Goal: Task Accomplishment & Management: Manage account settings

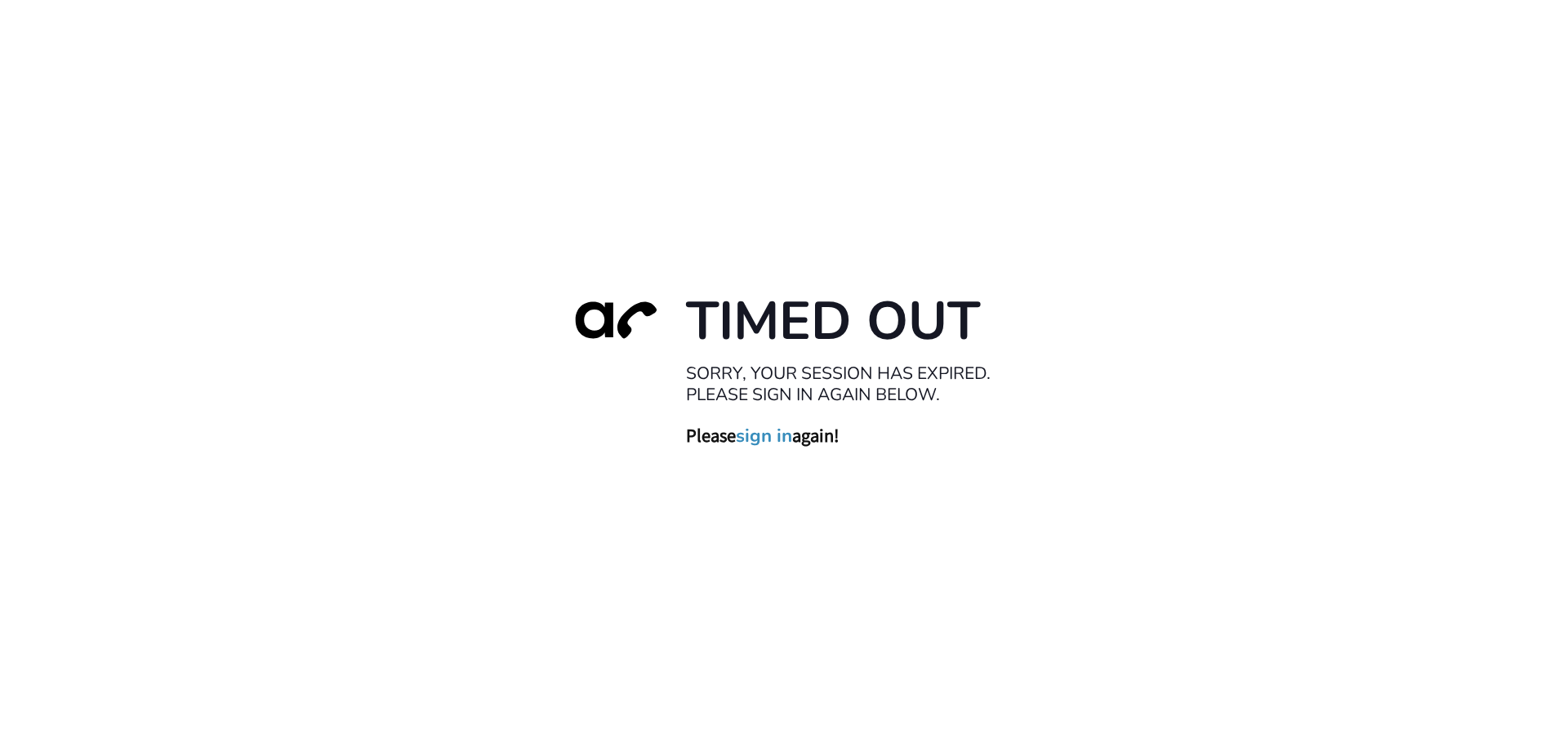
click at [761, 433] on link "sign in" at bounding box center [764, 435] width 56 height 23
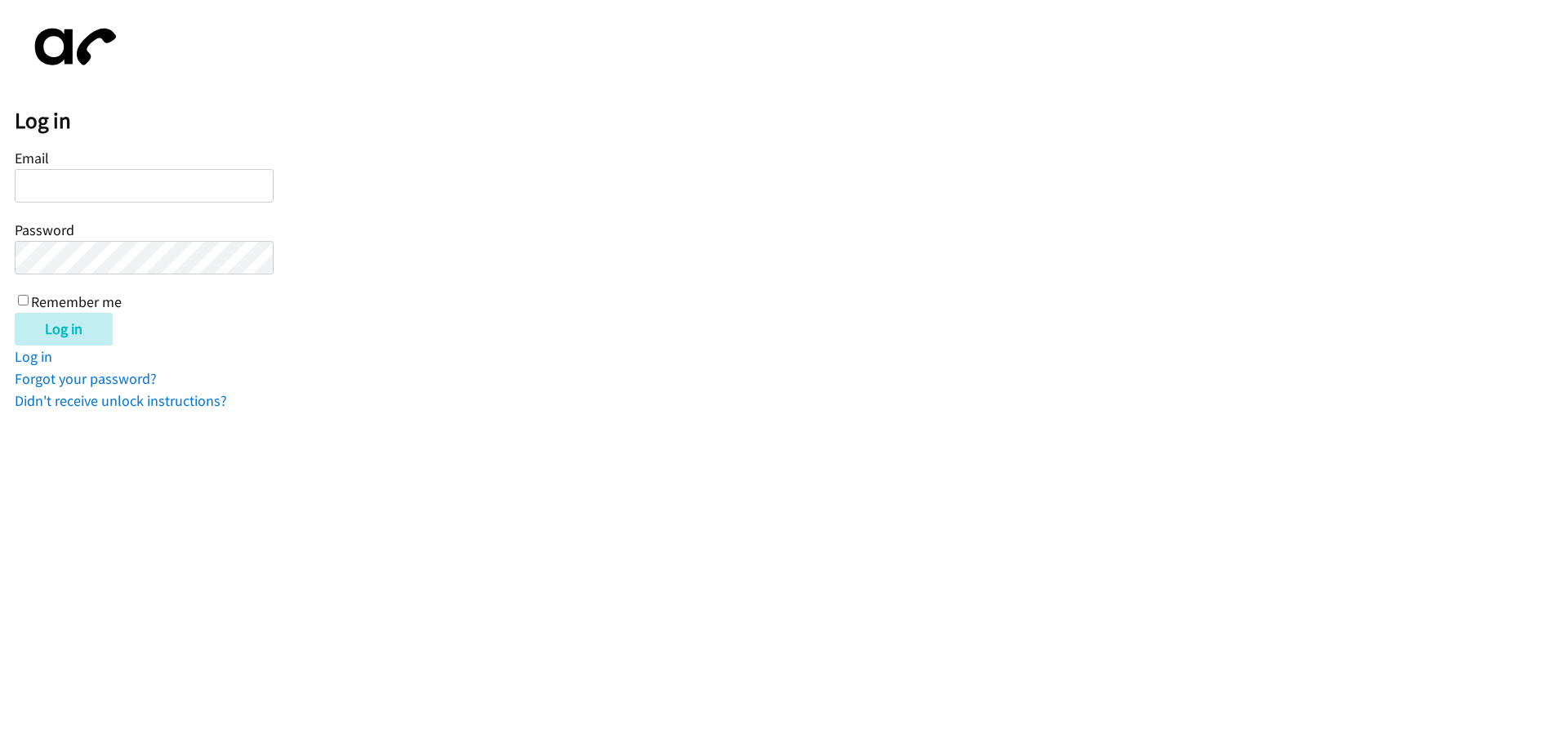
click at [59, 185] on input "Email" at bounding box center [144, 186] width 259 height 33
type input "[EMAIL_ADDRESS][DOMAIN_NAME]"
click at [65, 327] on input "Log in" at bounding box center [64, 329] width 98 height 32
